Goal: Information Seeking & Learning: Learn about a topic

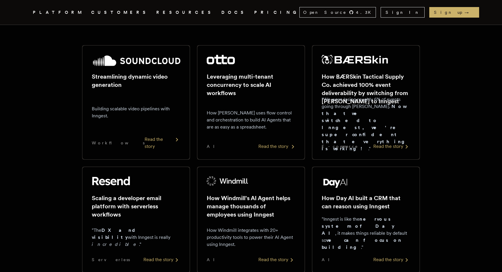
scroll to position [109, 0]
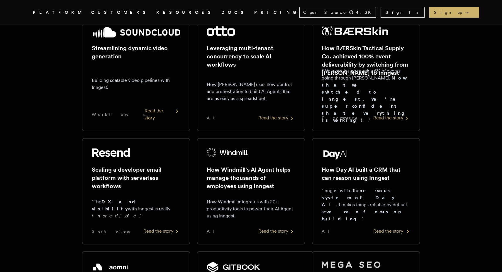
click at [350, 176] on h2 "How Day AI built a CRM that can reason using Inngest" at bounding box center [365, 173] width 88 height 16
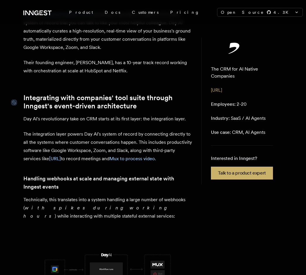
scroll to position [209, 0]
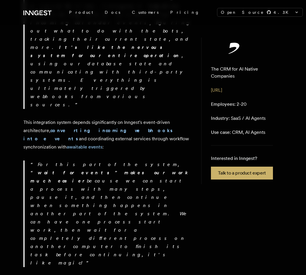
scroll to position [581, 0]
